Goal: Task Accomplishment & Management: Manage account settings

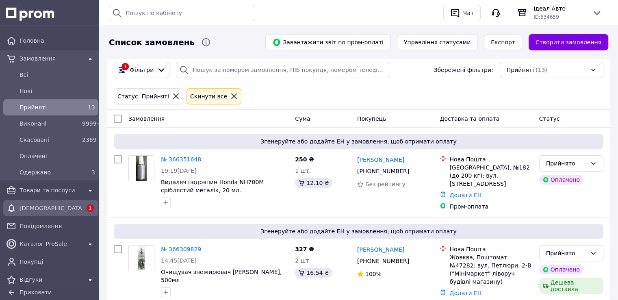
click at [28, 211] on span "[DEMOGRAPHIC_DATA]" at bounding box center [51, 208] width 63 height 8
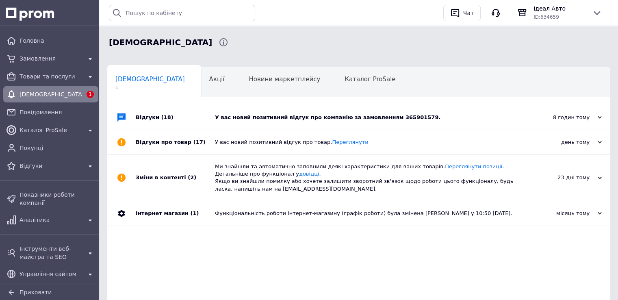
click at [342, 114] on div "У вас новий позитивний відгук про компанію за замовленням 365901579." at bounding box center [368, 117] width 306 height 7
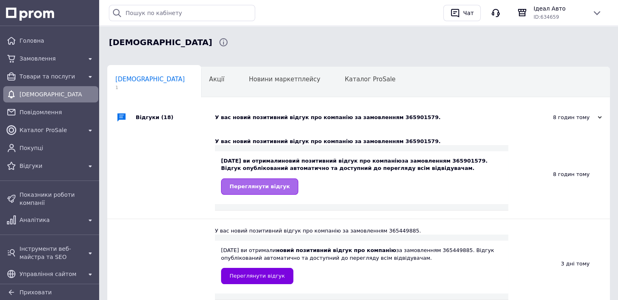
click at [263, 185] on span "Переглянути відгук" at bounding box center [260, 186] width 60 height 6
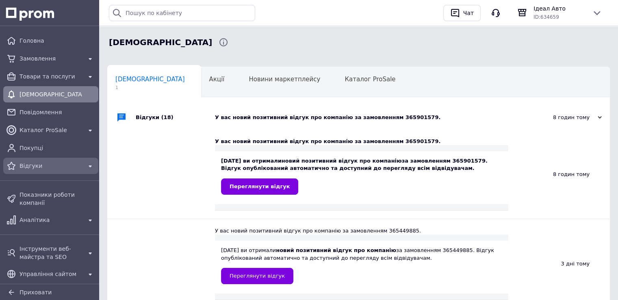
click at [24, 170] on span "Відгуки" at bounding box center [51, 166] width 63 height 8
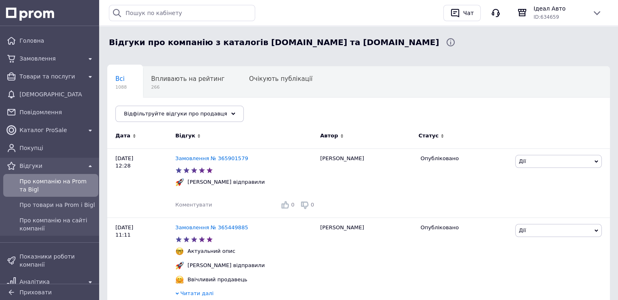
scroll to position [81, 0]
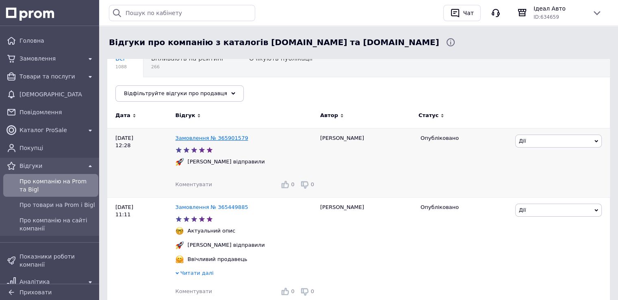
click at [229, 137] on link "Замовлення № 365901579" at bounding box center [212, 138] width 73 height 6
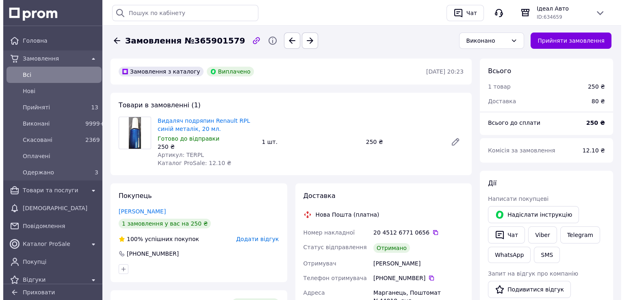
scroll to position [21, 0]
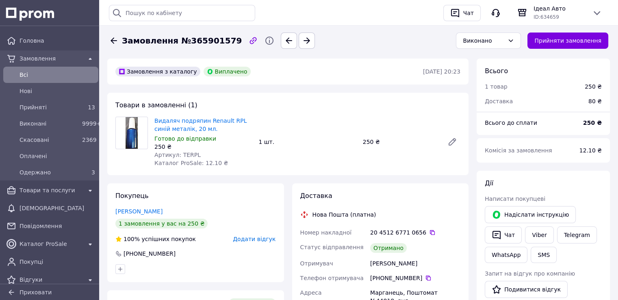
click at [260, 241] on span "Додати відгук" at bounding box center [254, 239] width 43 height 7
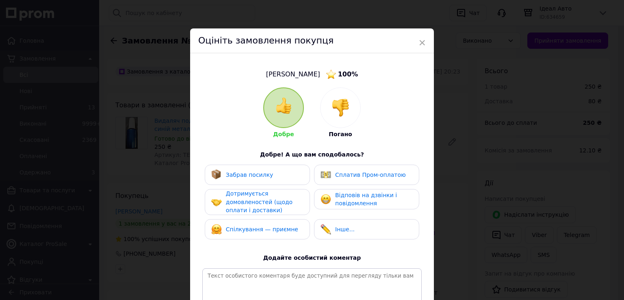
click at [372, 172] on span "Сплатив Пром-оплатою" at bounding box center [370, 175] width 71 height 7
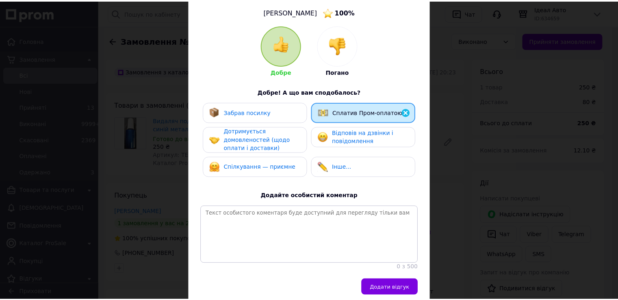
scroll to position [102, 0]
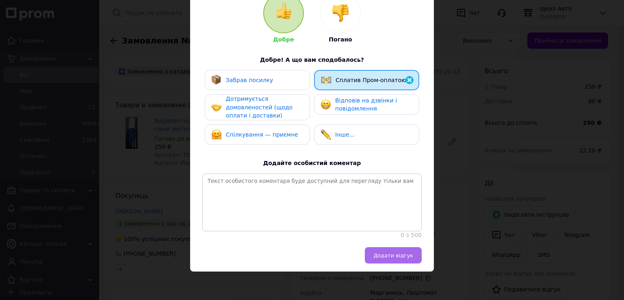
click at [391, 256] on span "Додати відгук" at bounding box center [394, 255] width 40 height 6
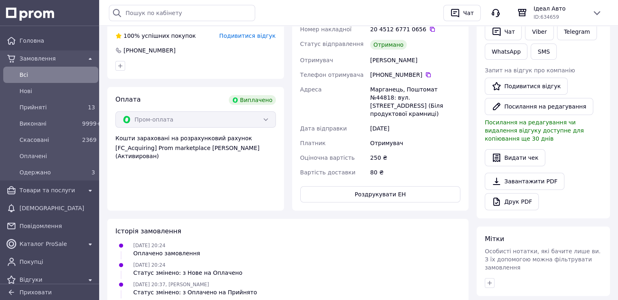
scroll to position [0, 0]
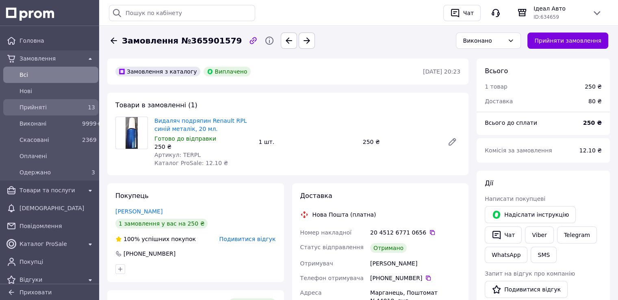
click at [32, 108] on span "Прийняті" at bounding box center [49, 107] width 59 height 8
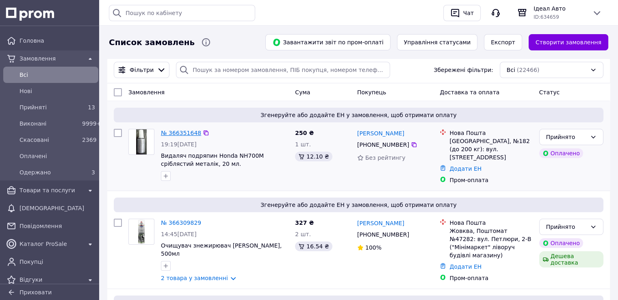
click at [176, 134] on link "№ 366351648" at bounding box center [181, 133] width 40 height 7
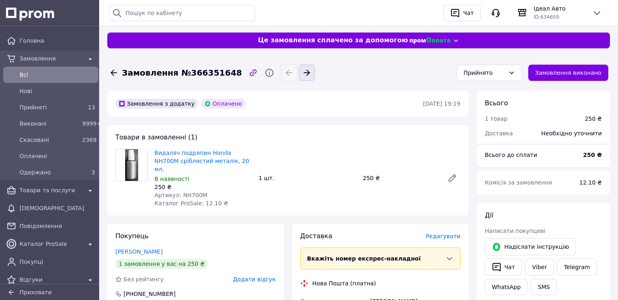
click at [302, 69] on icon "button" at bounding box center [307, 73] width 10 height 10
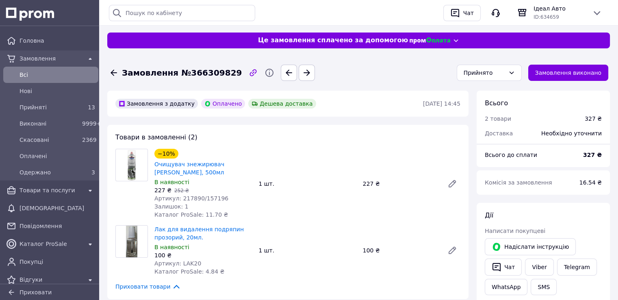
scroll to position [41, 0]
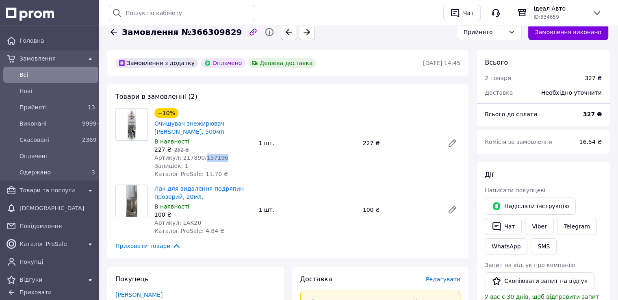
drag, startPoint x: 220, startPoint y: 157, endPoint x: 199, endPoint y: 158, distance: 21.1
click at [199, 158] on div "Артикул: 217890/157196" at bounding box center [203, 158] width 98 height 8
copy span "157196"
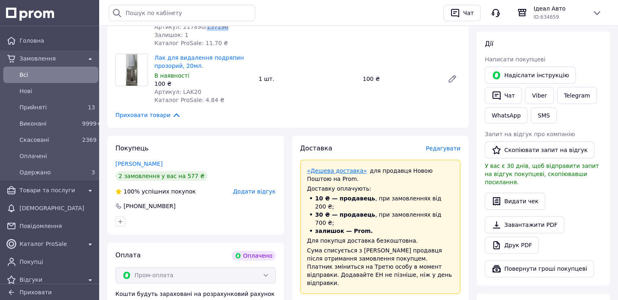
scroll to position [244, 0]
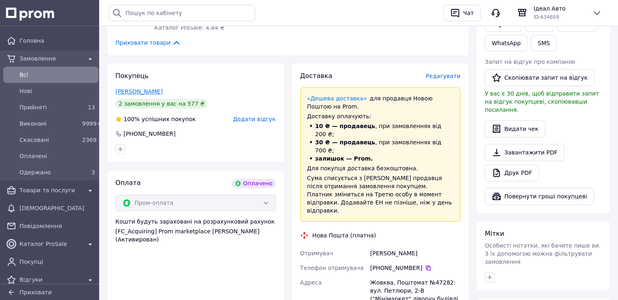
click at [131, 91] on link "Химиця Роман" at bounding box center [138, 91] width 47 height 7
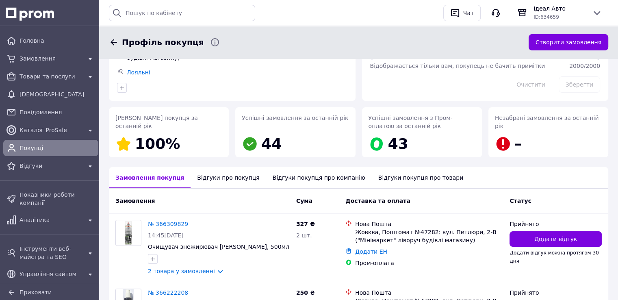
scroll to position [163, 0]
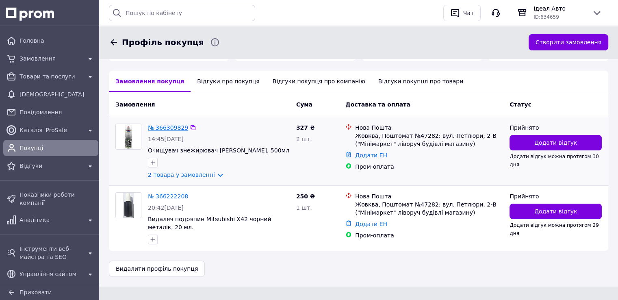
click at [168, 126] on link "№ 366309829" at bounding box center [168, 127] width 40 height 7
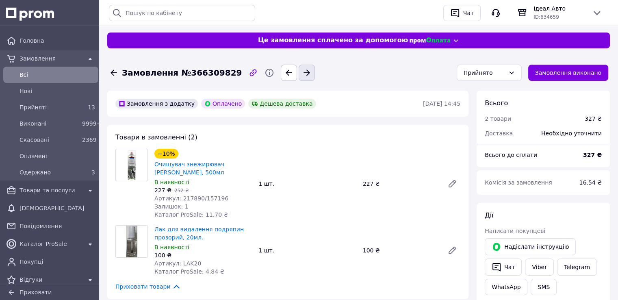
click at [304, 72] on icon "button" at bounding box center [307, 73] width 7 height 6
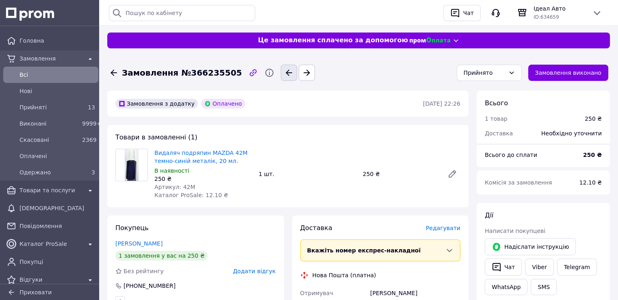
click at [284, 75] on icon "button" at bounding box center [289, 73] width 10 height 10
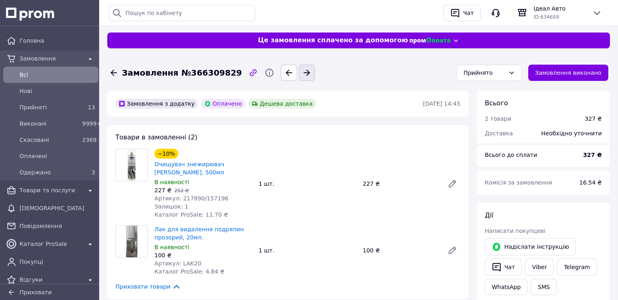
click at [302, 75] on icon "button" at bounding box center [307, 73] width 10 height 10
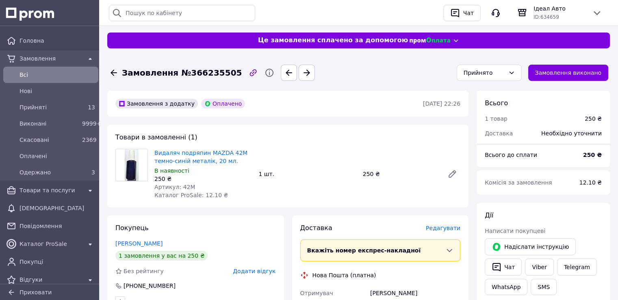
click at [302, 75] on icon "button" at bounding box center [307, 73] width 10 height 10
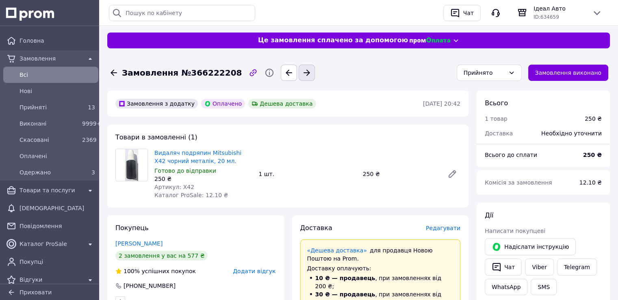
click at [302, 77] on icon "button" at bounding box center [307, 73] width 10 height 10
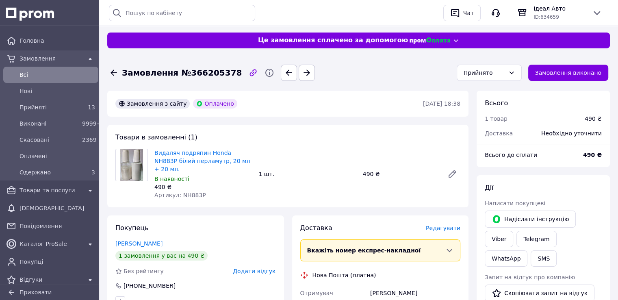
click at [302, 77] on icon "button" at bounding box center [307, 73] width 10 height 10
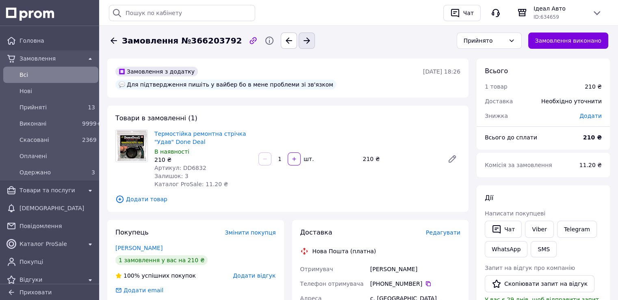
click at [302, 38] on icon "button" at bounding box center [307, 41] width 10 height 10
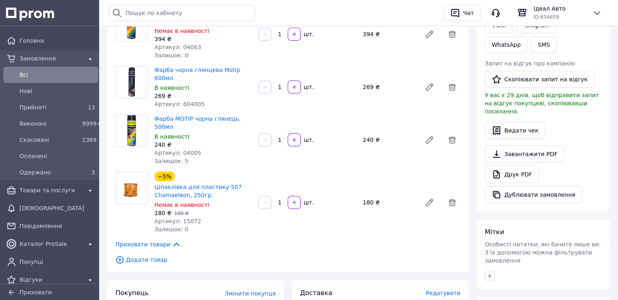
scroll to position [244, 0]
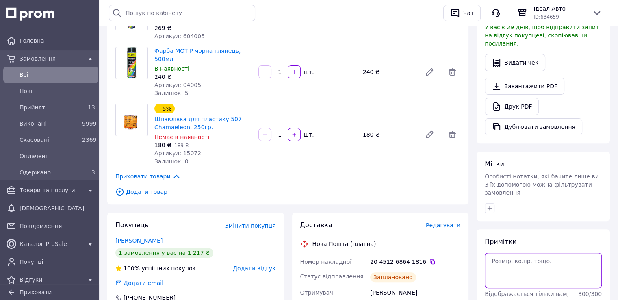
click at [516, 253] on textarea at bounding box center [543, 270] width 117 height 35
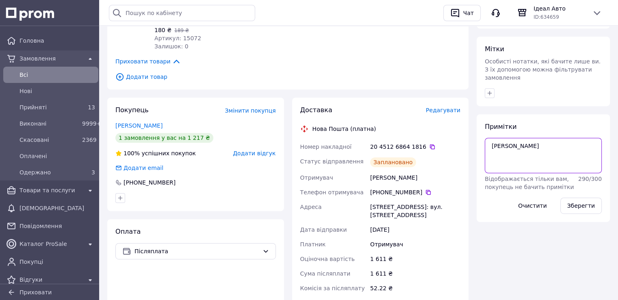
scroll to position [366, 0]
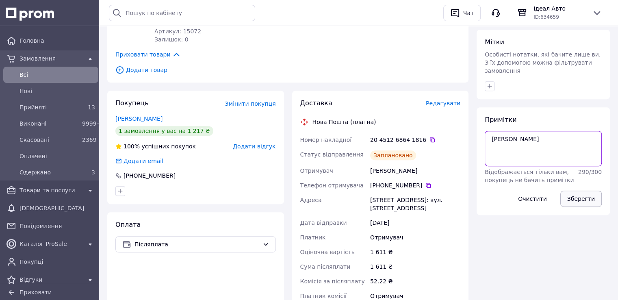
type textarea "Кучер Юрій"
click at [590, 191] on button "Зберегти" at bounding box center [581, 199] width 41 height 16
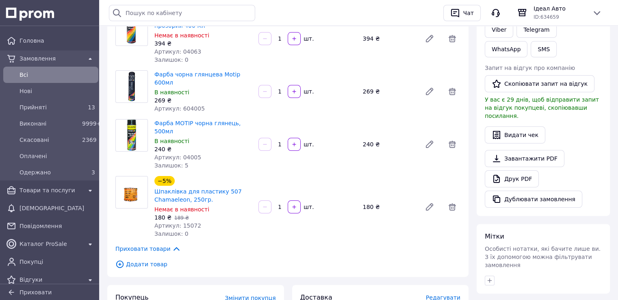
scroll to position [244, 0]
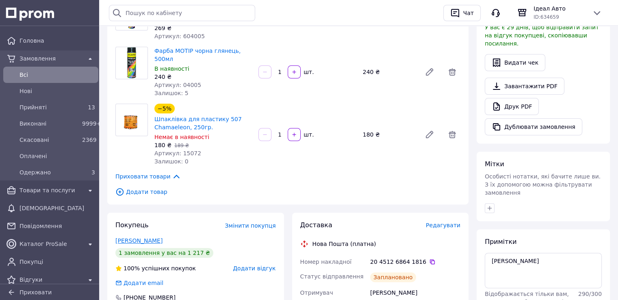
click at [138, 237] on link "Легкун Алена" at bounding box center [138, 240] width 47 height 7
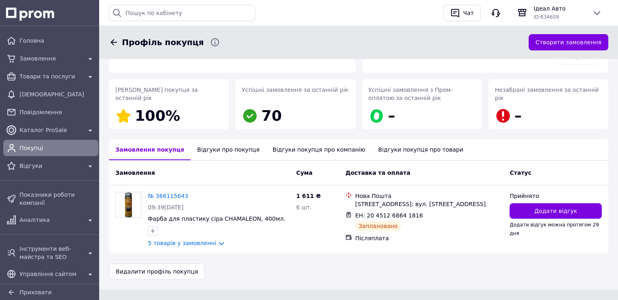
scroll to position [98, 0]
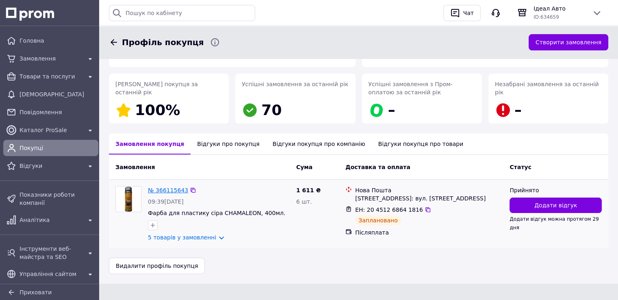
click at [164, 189] on link "№ 366115643" at bounding box center [168, 190] width 40 height 7
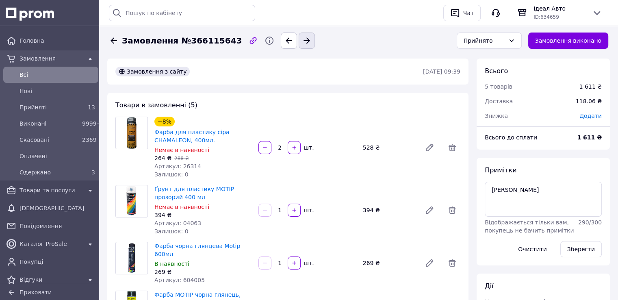
click at [302, 36] on icon "button" at bounding box center [307, 41] width 10 height 10
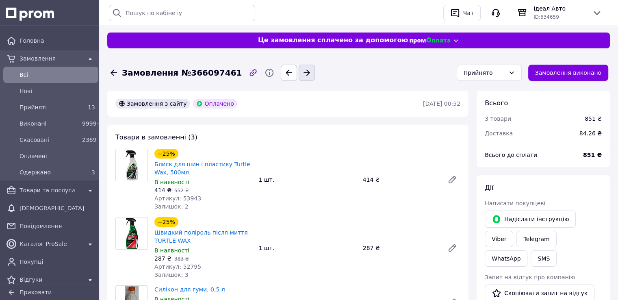
click at [304, 70] on icon "button" at bounding box center [307, 73] width 7 height 6
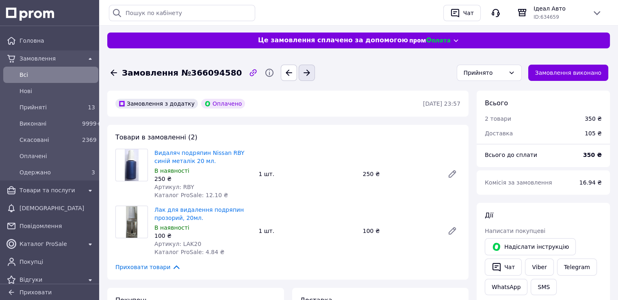
click at [302, 70] on icon "button" at bounding box center [307, 73] width 10 height 10
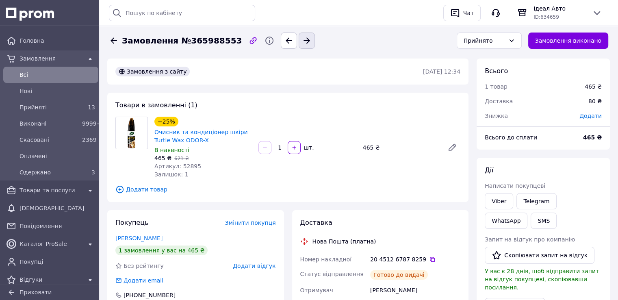
click at [302, 39] on icon "button" at bounding box center [307, 41] width 10 height 10
